Goal: Transaction & Acquisition: Purchase product/service

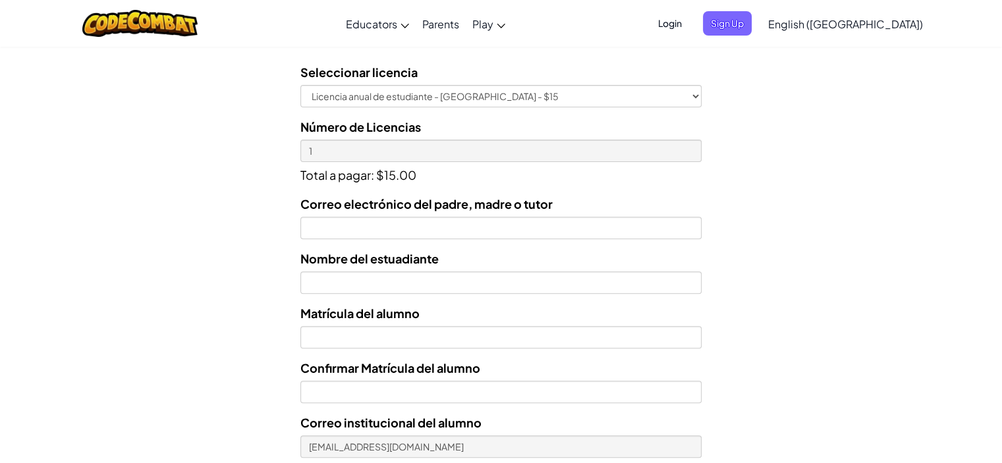
scroll to position [416, 0]
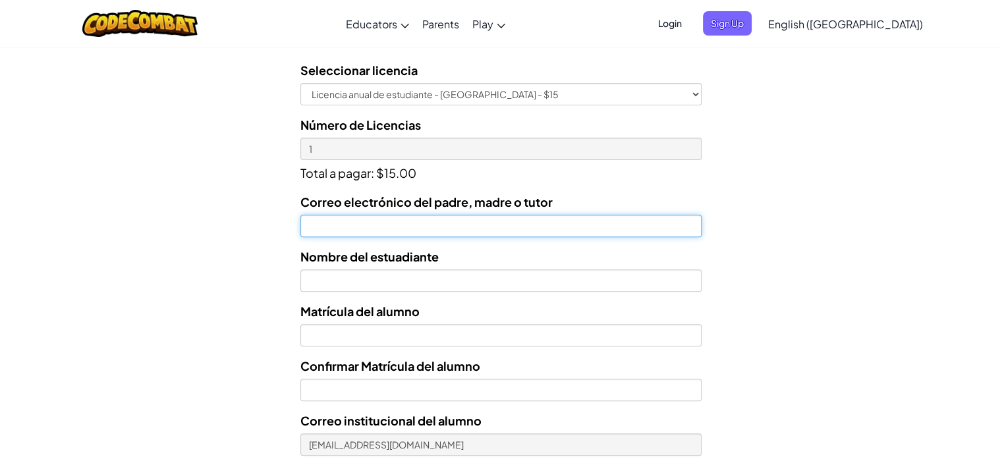
click at [570, 229] on input "Correo electrónico del padre, madre o tutor" at bounding box center [500, 226] width 401 height 22
type input "[EMAIL_ADDRESS][DOMAIN_NAME]"
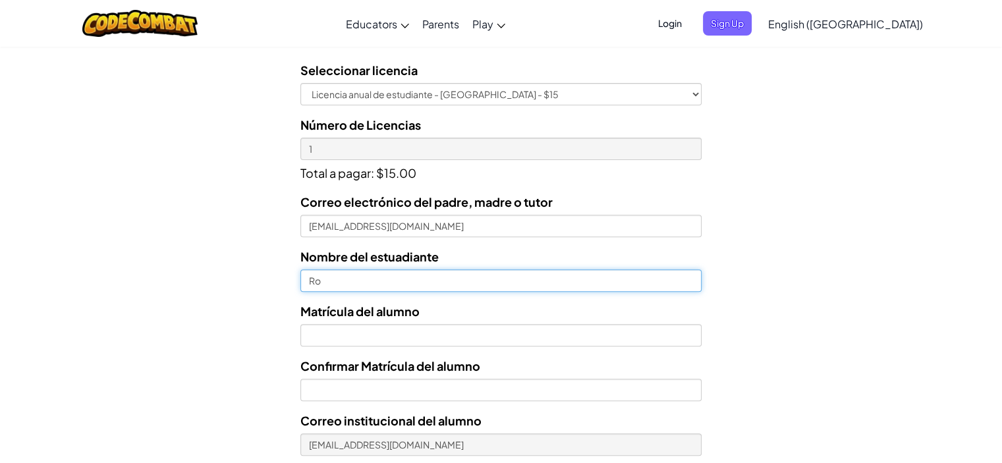
type input "R"
type input "[PERSON_NAME]"
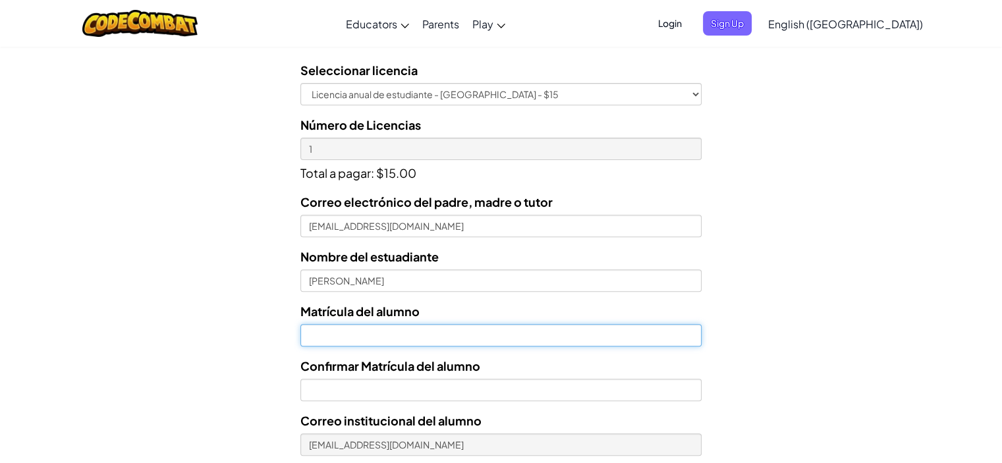
paste input "[EMAIL_ADDRESS][DOMAIN_NAME]"
type input "T07163580"
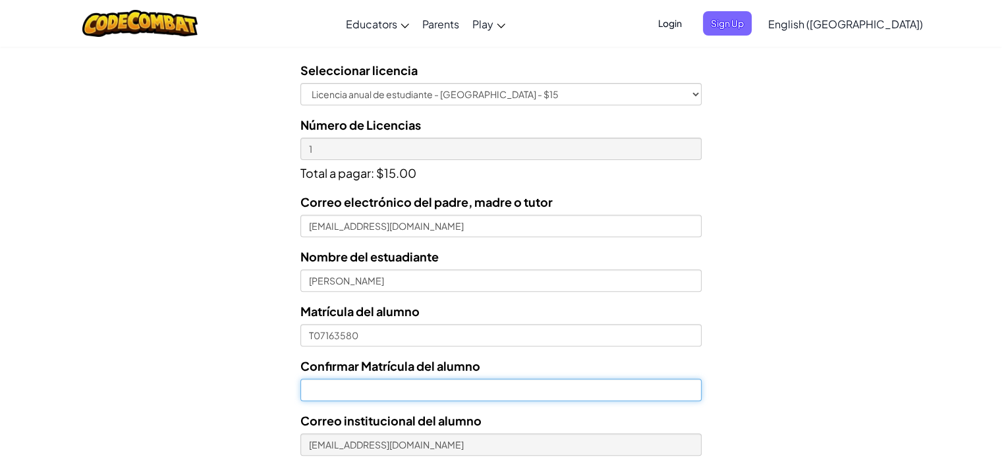
click at [552, 391] on input "Confirmar Matrícula del alumno" at bounding box center [500, 390] width 401 height 22
paste input "T"
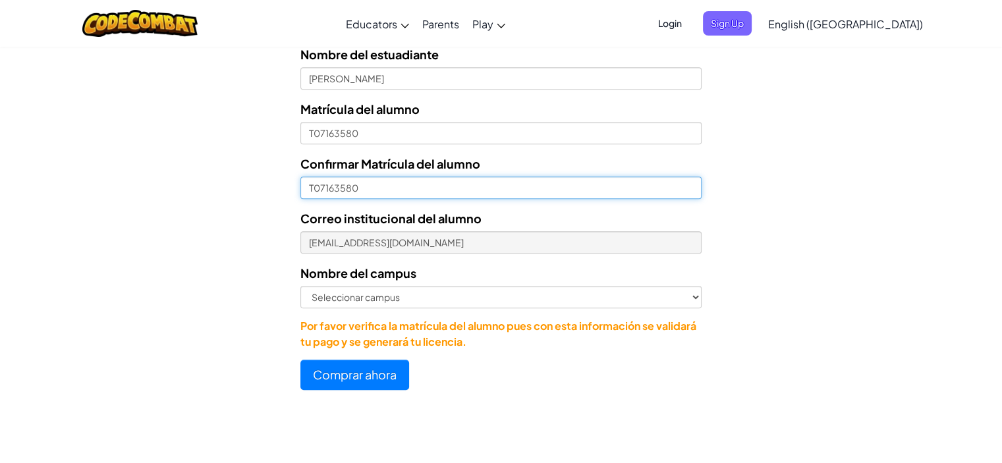
scroll to position [627, 0]
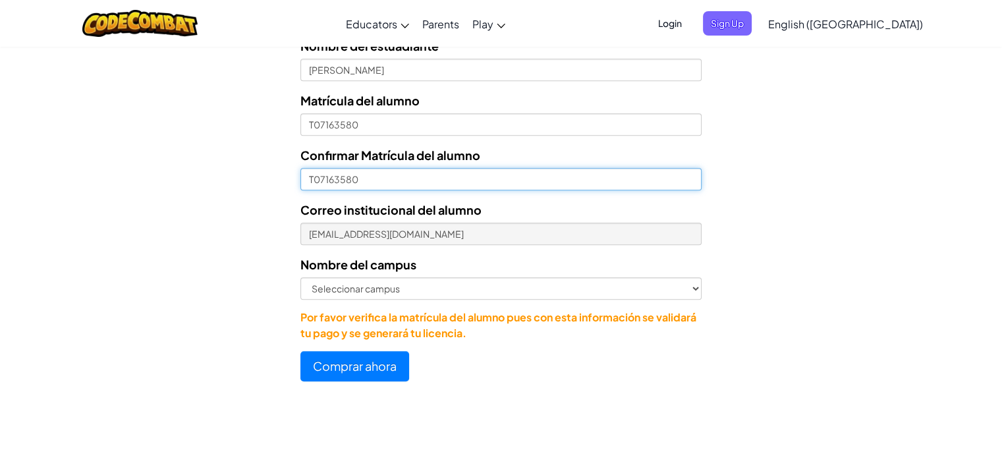
type input "T07163580"
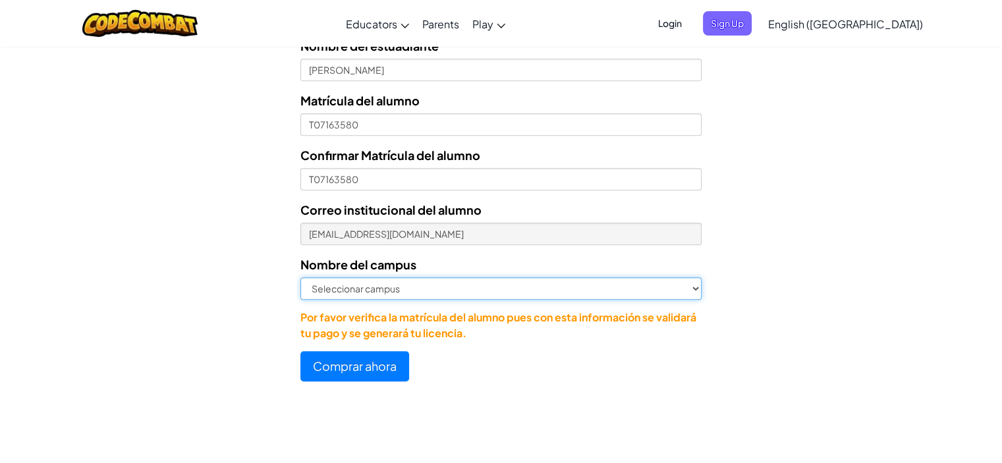
click at [464, 292] on select "Seleccionar campus [GEOGRAPHIC_DATA] Central [GEOGRAPHIC_DATA] [GEOGRAPHIC_DATA…" at bounding box center [500, 288] width 401 height 22
select select "Querétaro"
click at [300, 277] on select "Seleccionar campus [GEOGRAPHIC_DATA] Central [GEOGRAPHIC_DATA] [GEOGRAPHIC_DATA…" at bounding box center [500, 288] width 401 height 22
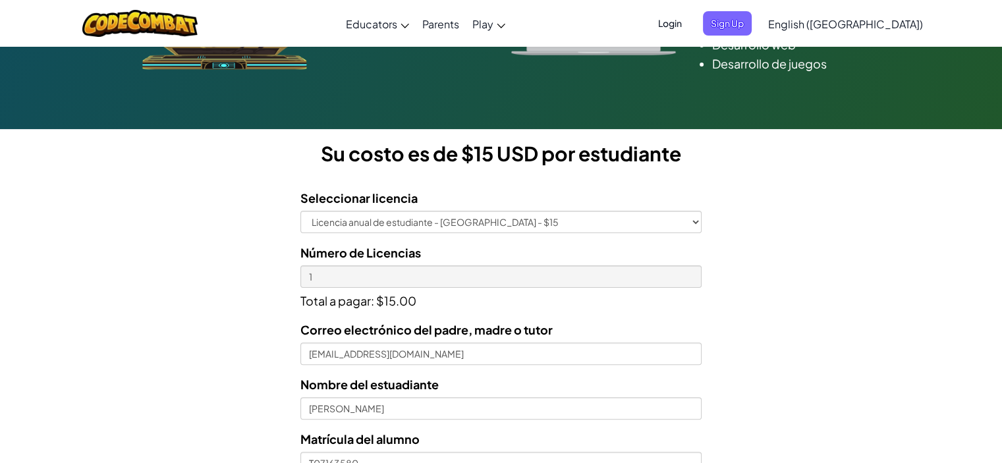
scroll to position [287, 0]
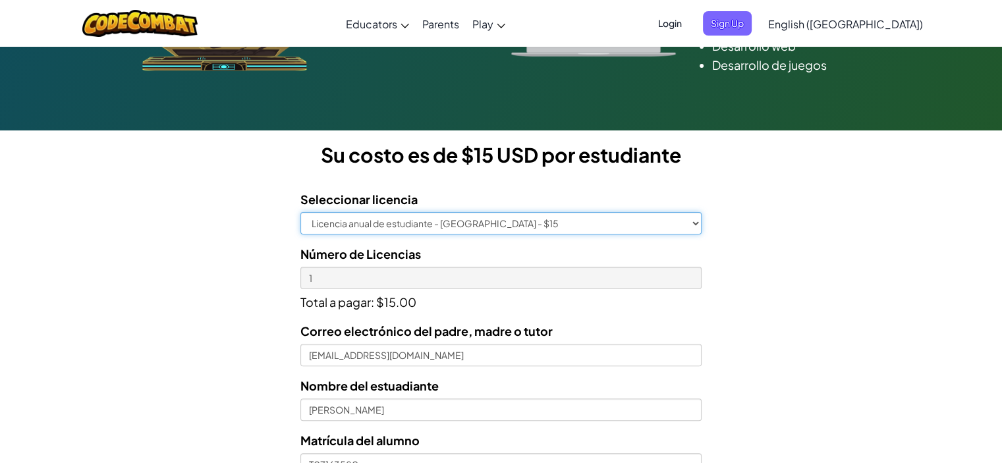
click at [692, 221] on select "Licencia anual de estudiante - [GEOGRAPHIC_DATA] - $15" at bounding box center [500, 223] width 401 height 22
click at [697, 223] on select "Licencia anual de estudiante - [GEOGRAPHIC_DATA] - $15" at bounding box center [500, 223] width 401 height 22
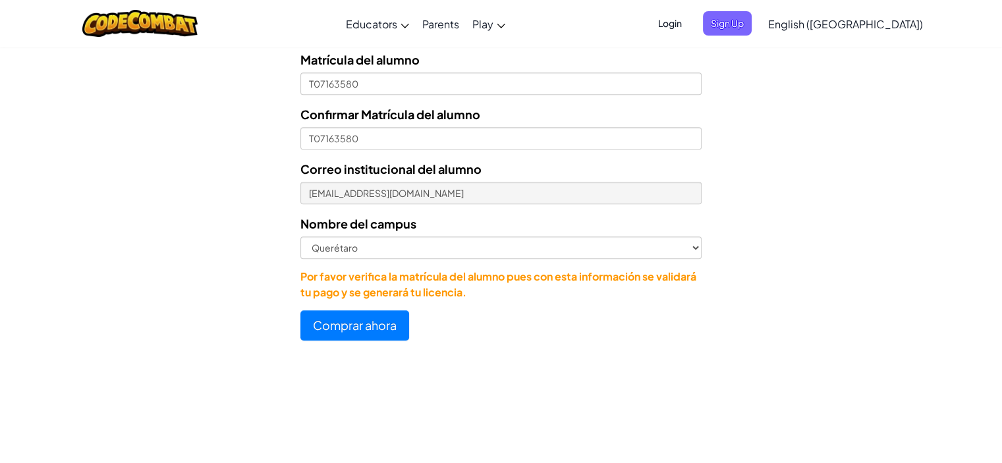
scroll to position [667, 0]
click at [358, 322] on button "Comprar ahora" at bounding box center [354, 326] width 109 height 30
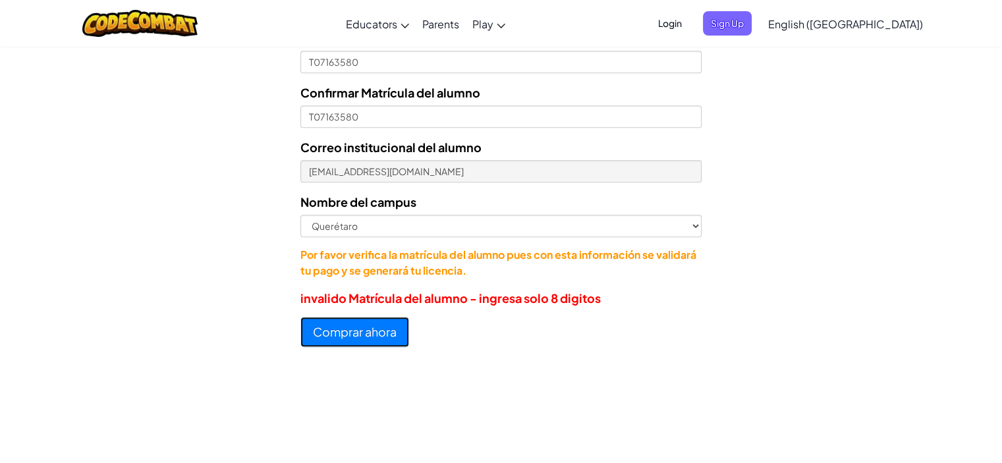
scroll to position [644, 0]
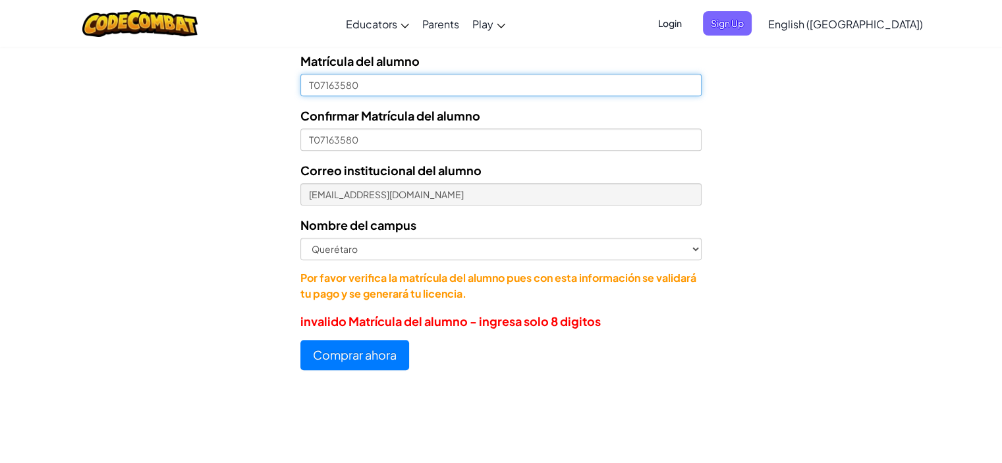
click at [451, 87] on input "T07163580" at bounding box center [500, 85] width 401 height 22
type input "07163580"
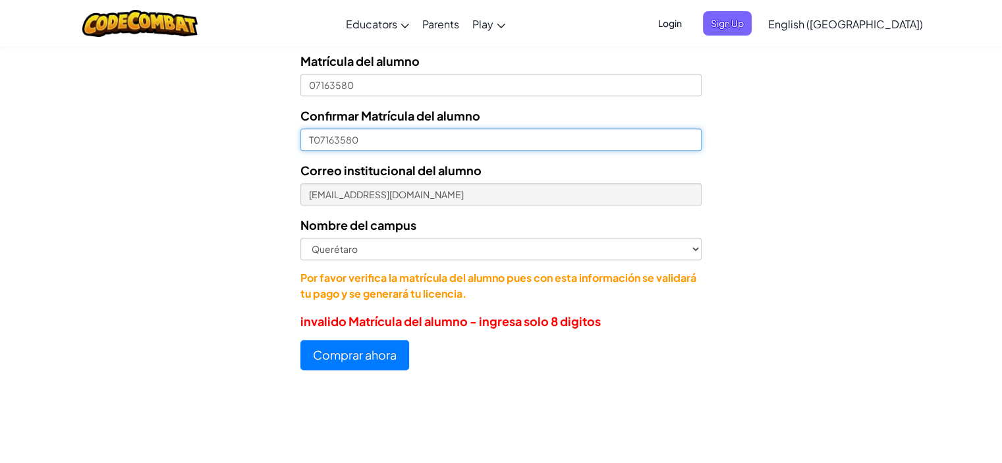
click at [410, 137] on input "T07163580" at bounding box center [500, 139] width 401 height 22
type input "07163580"
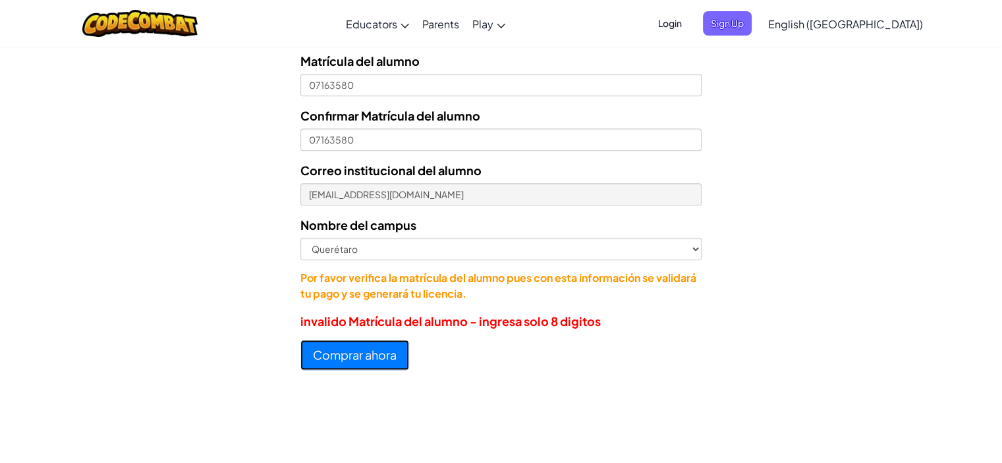
click at [377, 354] on button "Comprar ahora" at bounding box center [354, 355] width 109 height 30
